Goal: Information Seeking & Learning: Learn about a topic

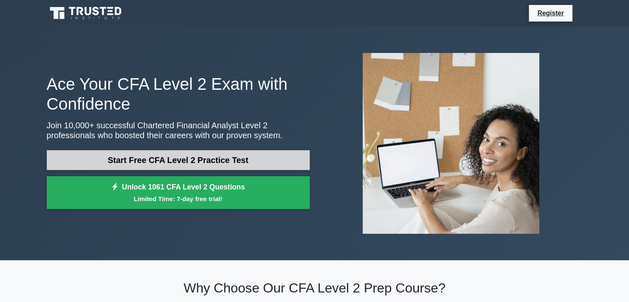
click at [232, 162] on link "Start Free CFA Level 2 Practice Test" at bounding box center [178, 160] width 263 height 20
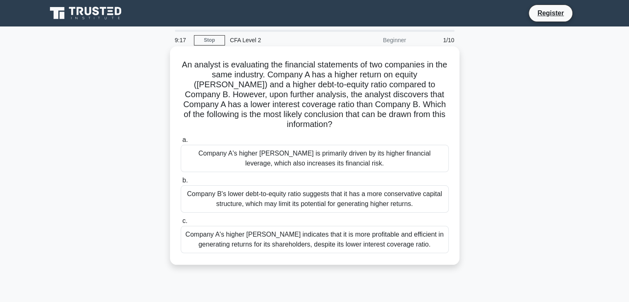
click at [313, 165] on div "a. Company A's higher [PERSON_NAME] is primarily driven by its higher financial…" at bounding box center [315, 194] width 278 height 122
click at [314, 152] on div "Company A's higher ROE is primarily driven by its higher financial leverage, wh…" at bounding box center [315, 158] width 268 height 27
click at [181, 143] on input "a. Company A's higher ROE is primarily driven by its higher financial leverage,…" at bounding box center [181, 139] width 0 height 5
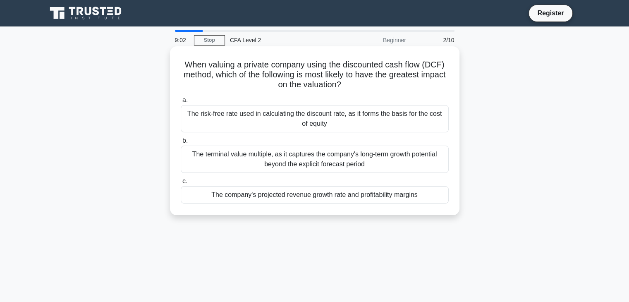
click at [278, 166] on div "The terminal value multiple, as it captures the company's long-term growth pote…" at bounding box center [315, 159] width 268 height 27
click at [181, 143] on input "b. The terminal value multiple, as it captures the company's long-term growth p…" at bounding box center [181, 140] width 0 height 5
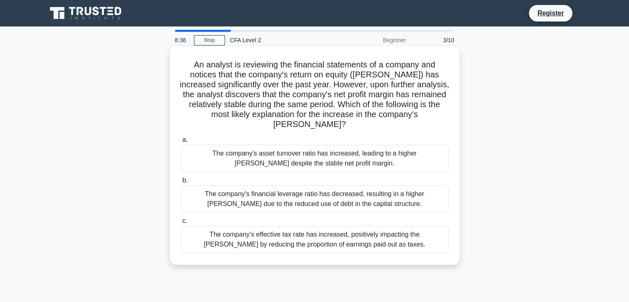
click at [407, 153] on div "The company's asset turnover ratio has increased, leading to a higher ROE despi…" at bounding box center [315, 158] width 268 height 27
click at [181, 143] on input "a. The company's asset turnover ratio has increased, leading to a higher ROE de…" at bounding box center [181, 139] width 0 height 5
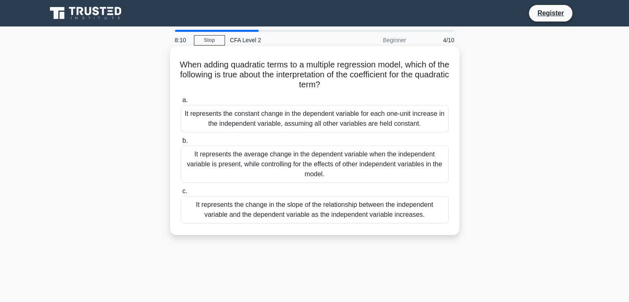
click at [375, 211] on div "It represents the change in the slope of the relationship between the independe…" at bounding box center [315, 209] width 268 height 27
click at [181, 194] on input "c. It represents the change in the slope of the relationship between the indepe…" at bounding box center [181, 191] width 0 height 5
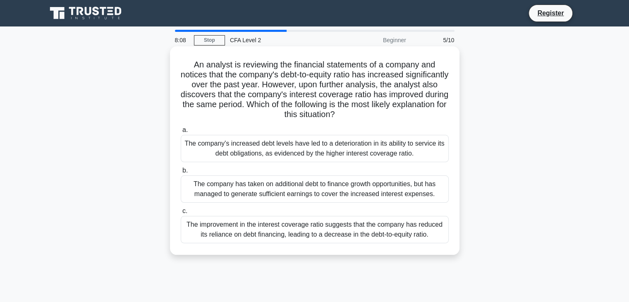
click at [374, 194] on div "The company has taken on additional debt to finance growth opportunities, but h…" at bounding box center [315, 188] width 268 height 27
click at [181, 173] on input "b. The company has taken on additional debt to finance growth opportunities, bu…" at bounding box center [181, 170] width 0 height 5
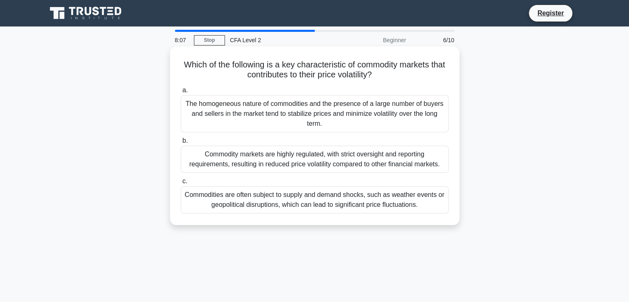
click at [378, 164] on div "Commodity markets are highly regulated, with strict oversight and reporting req…" at bounding box center [315, 159] width 268 height 27
click at [181, 143] on input "b. Commodity markets are highly regulated, with strict oversight and reporting …" at bounding box center [181, 140] width 0 height 5
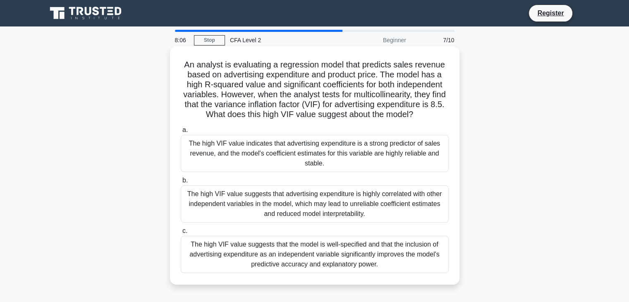
click at [384, 197] on div "The high VIF value suggests that advertising expenditure is highly correlated w…" at bounding box center [315, 203] width 268 height 37
click at [181, 183] on input "b. The high VIF value suggests that advertising expenditure is highly correlate…" at bounding box center [181, 180] width 0 height 5
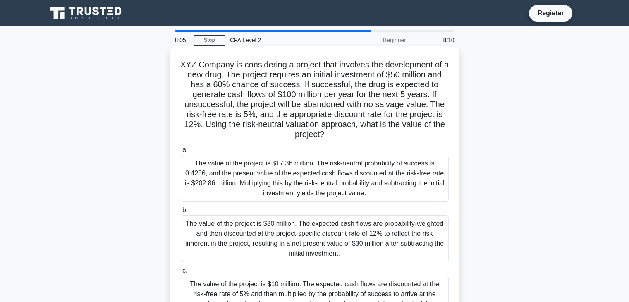
click at [394, 176] on div "The value of the project is $17.36 million. The risk-neutral probability of suc…" at bounding box center [315, 178] width 268 height 47
click at [181, 153] on input "a. The value of the project is $17.36 million. The risk-neutral probability of …" at bounding box center [181, 149] width 0 height 5
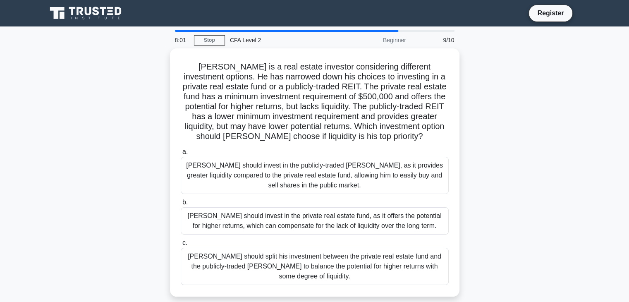
scroll to position [1, 0]
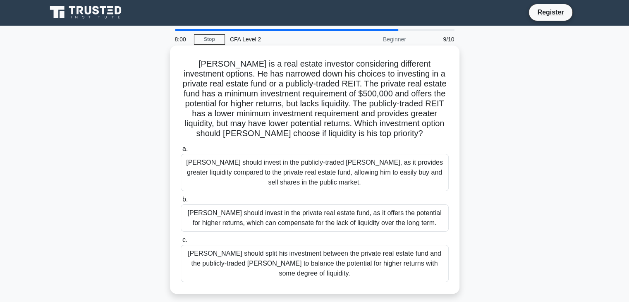
click at [241, 174] on div "John should invest in the publicly-traded REIT, as it provides greater liquidit…" at bounding box center [315, 172] width 268 height 37
click at [181, 152] on input "a. John should invest in the publicly-traded REIT, as it provides greater liqui…" at bounding box center [181, 148] width 0 height 5
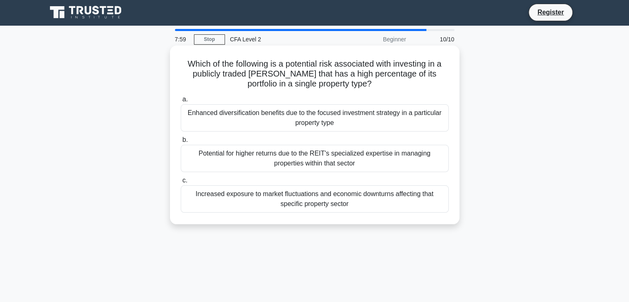
scroll to position [0, 0]
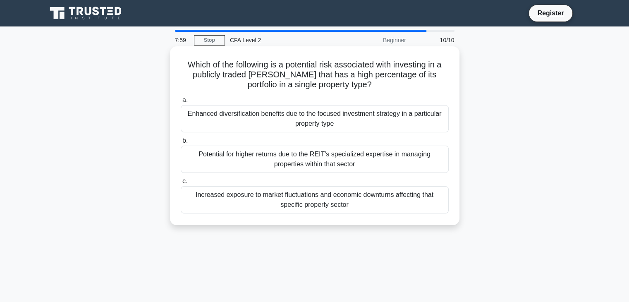
click at [301, 158] on div "Potential for higher returns due to the REIT's specialized expertise in managin…" at bounding box center [315, 159] width 268 height 27
click at [181, 143] on input "b. Potential for higher returns due to the REIT's specialized expertise in mana…" at bounding box center [181, 140] width 0 height 5
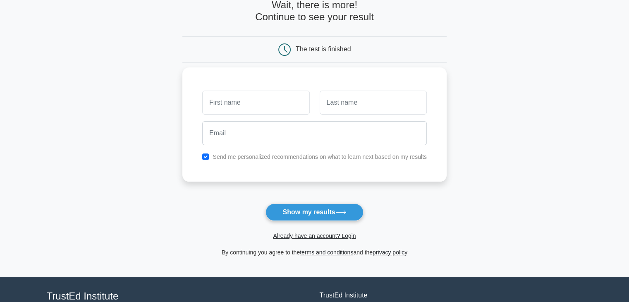
scroll to position [46, 0]
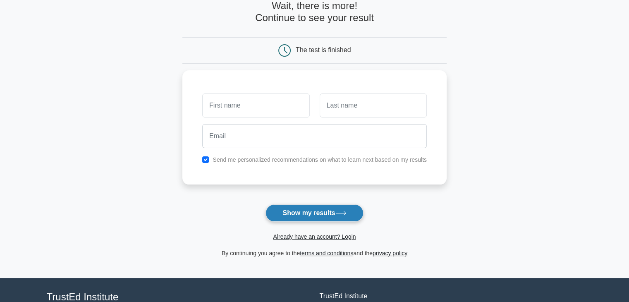
click at [289, 214] on button "Show my results" at bounding box center [314, 212] width 98 height 17
click at [288, 213] on button "Show my results" at bounding box center [314, 212] width 98 height 17
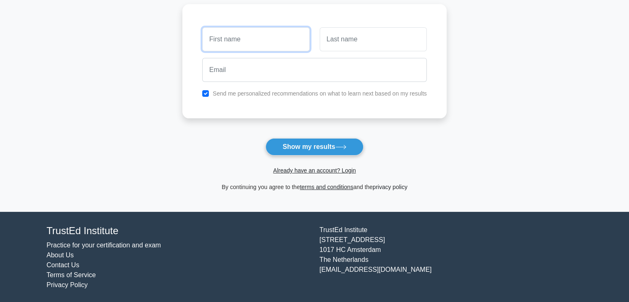
scroll to position [113, 0]
